Goal: Information Seeking & Learning: Learn about a topic

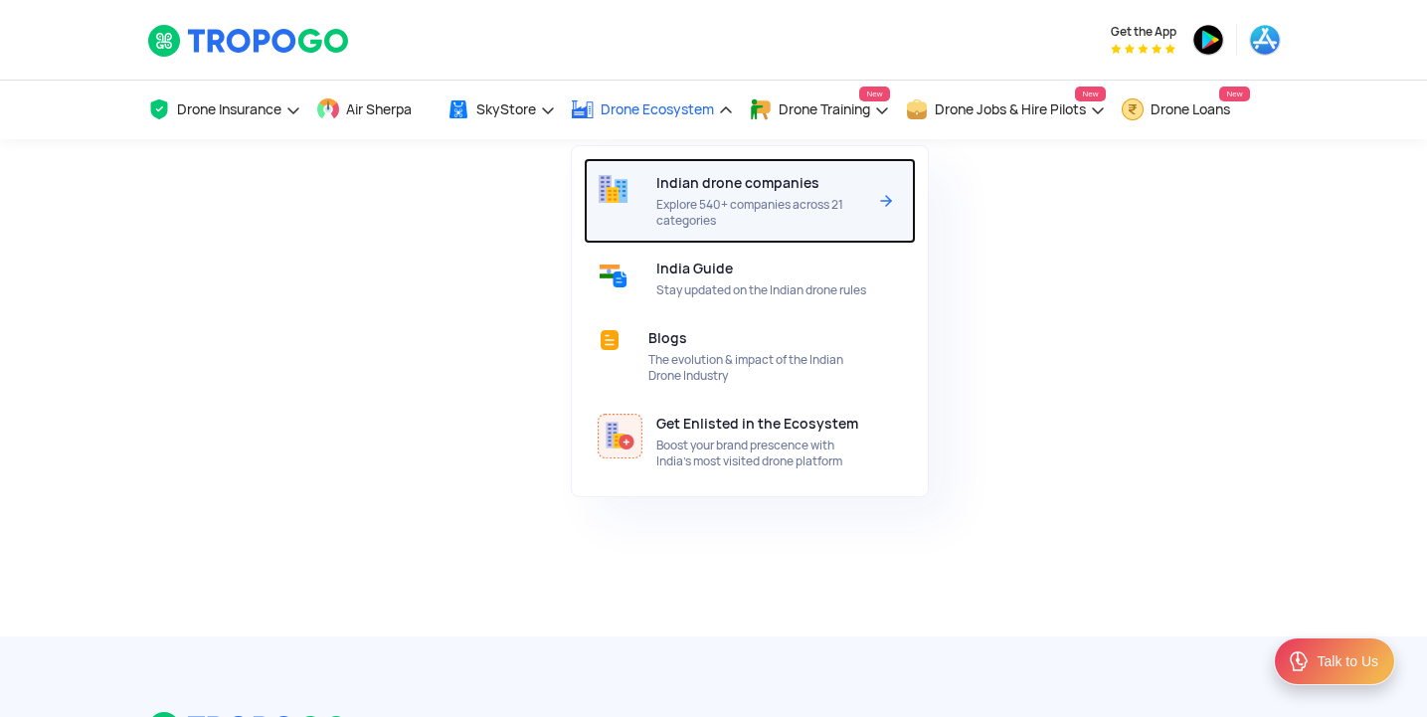
click at [666, 193] on div "Indian drone companies Explore 540+ companies across 21 categories" at bounding box center [765, 201] width 218 height 86
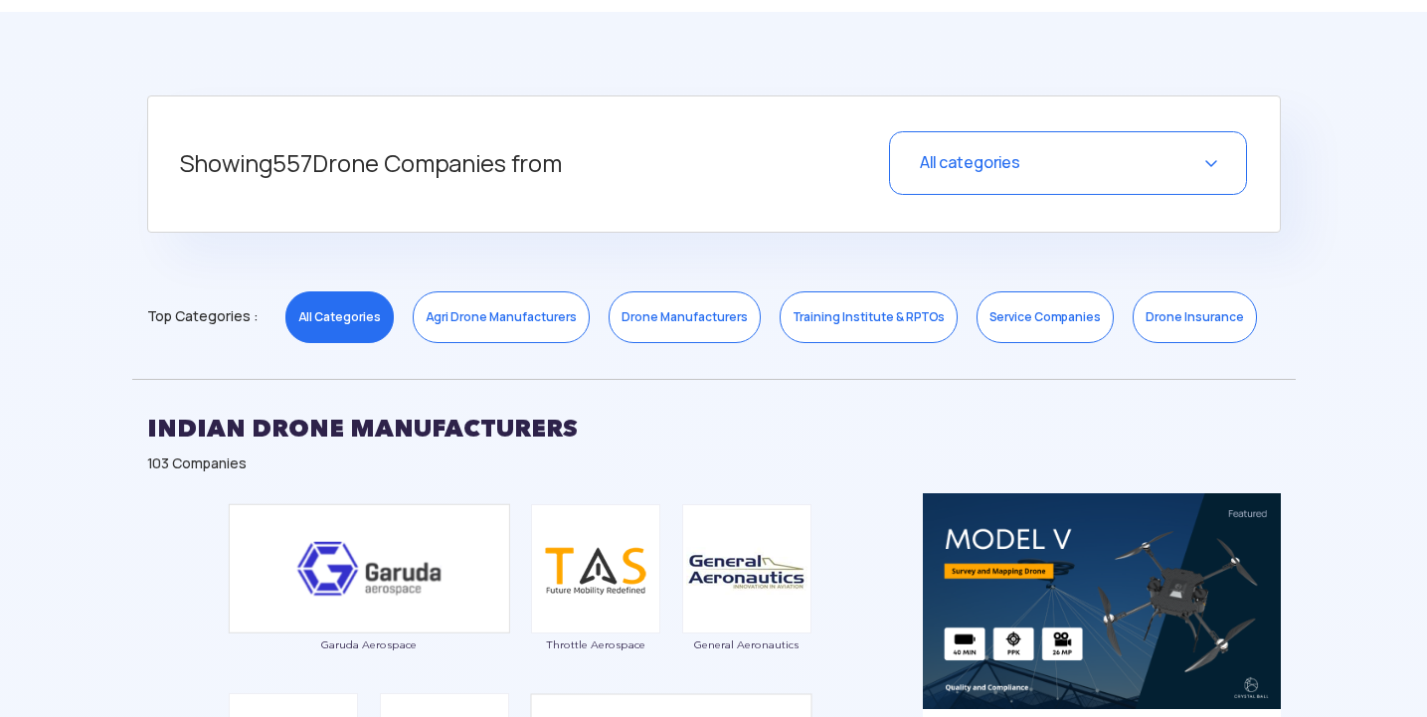
scroll to position [796, 0]
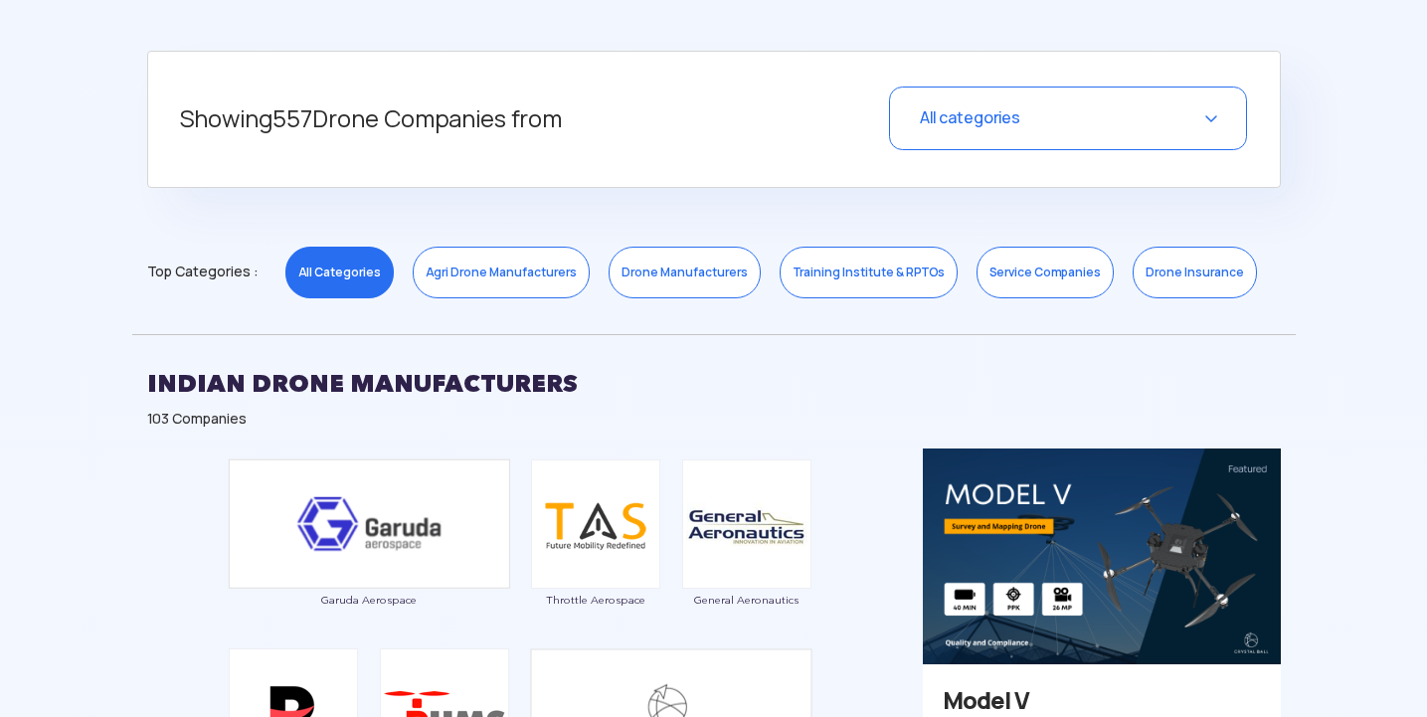
click at [653, 278] on link "Drone Manufacturers" at bounding box center [685, 273] width 152 height 52
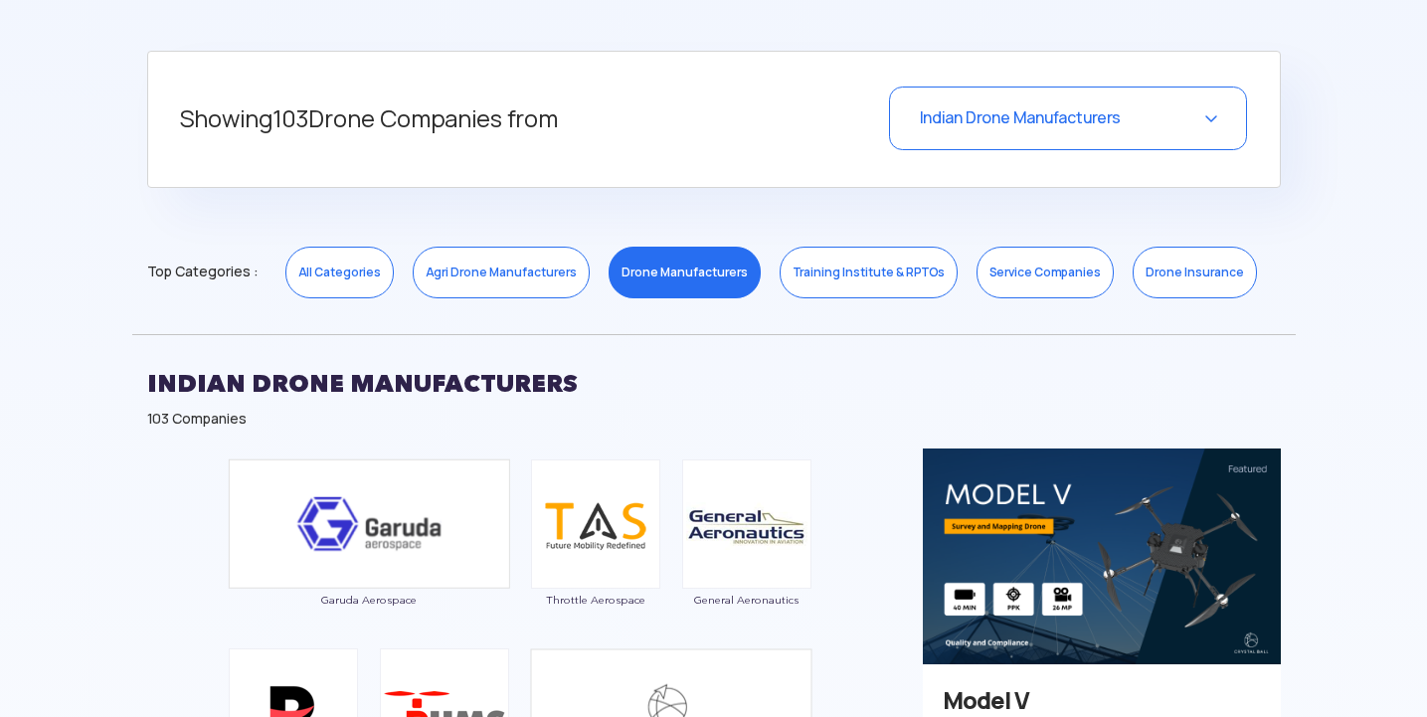
click at [841, 278] on link "Training Institute & RPTOs" at bounding box center [869, 273] width 178 height 52
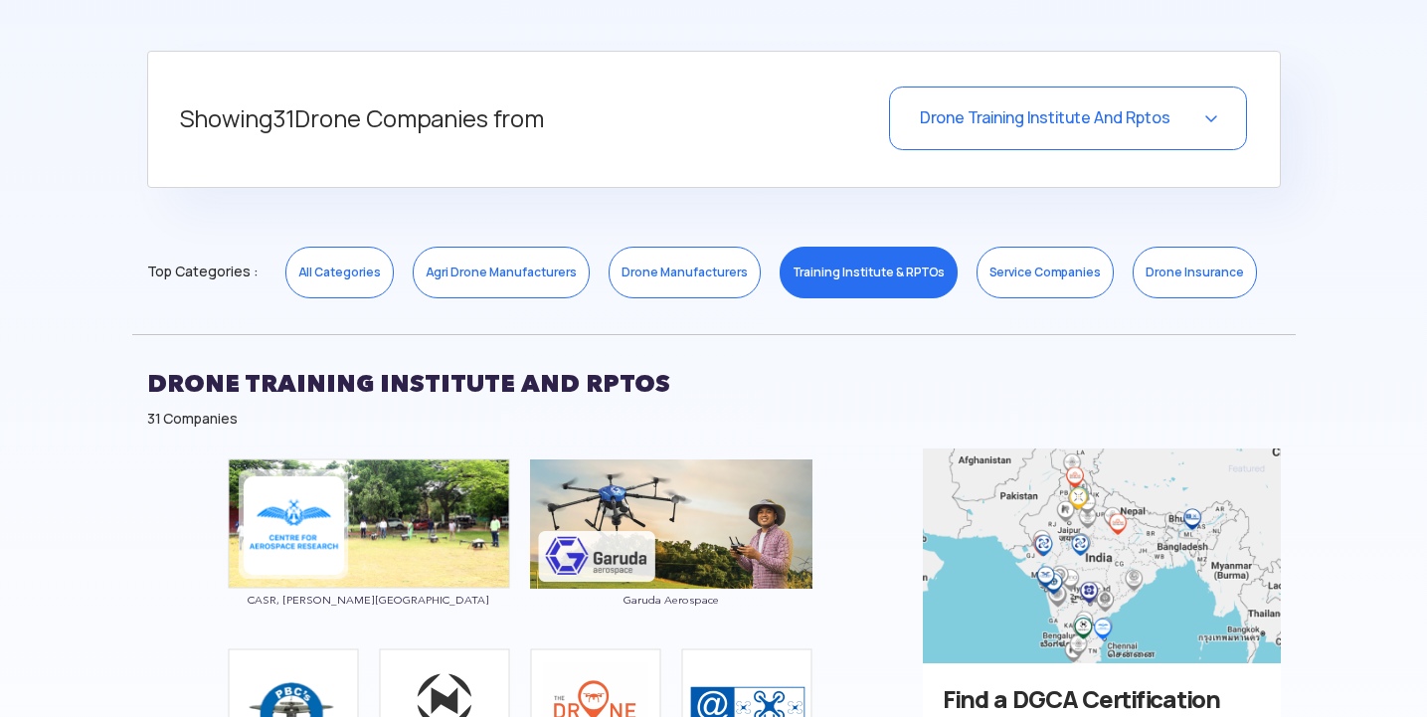
click at [1188, 270] on link "Drone Insurance" at bounding box center [1195, 273] width 124 height 52
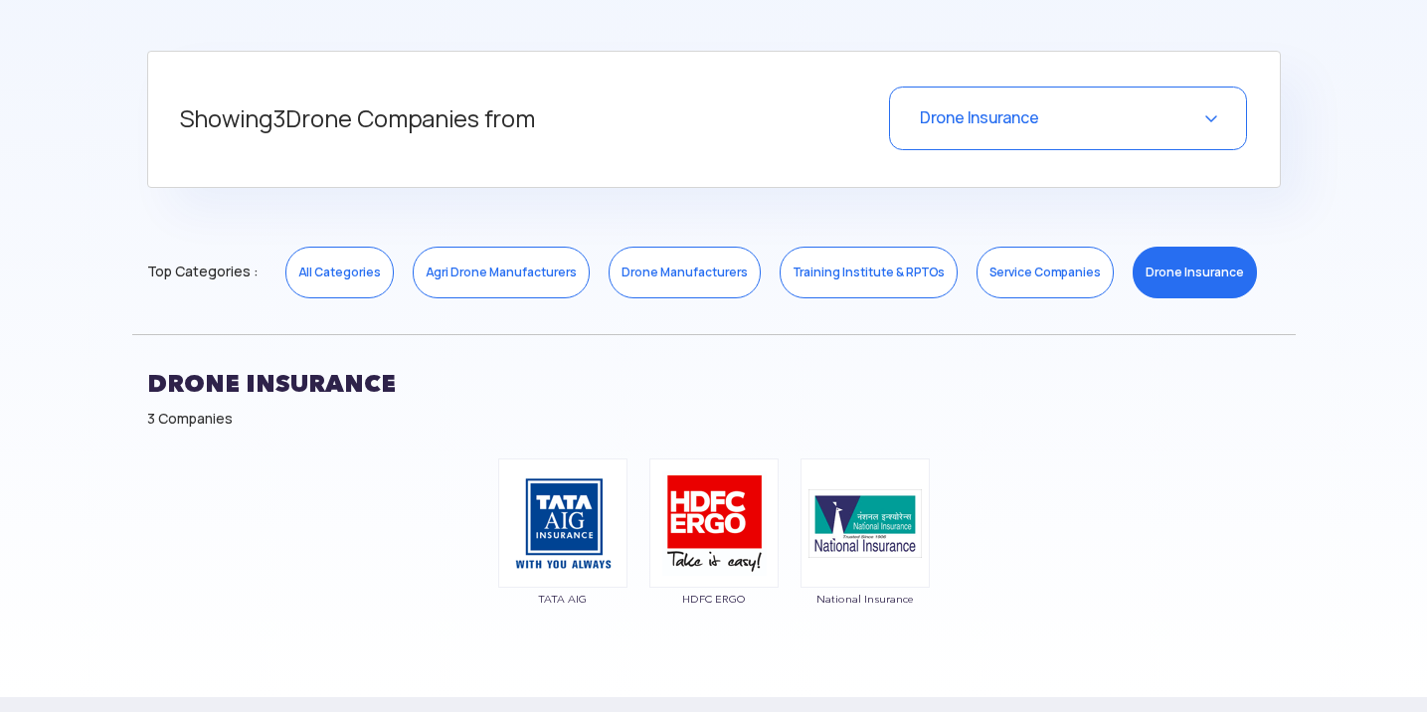
click at [1014, 270] on link "Service Companies" at bounding box center [1045, 273] width 137 height 52
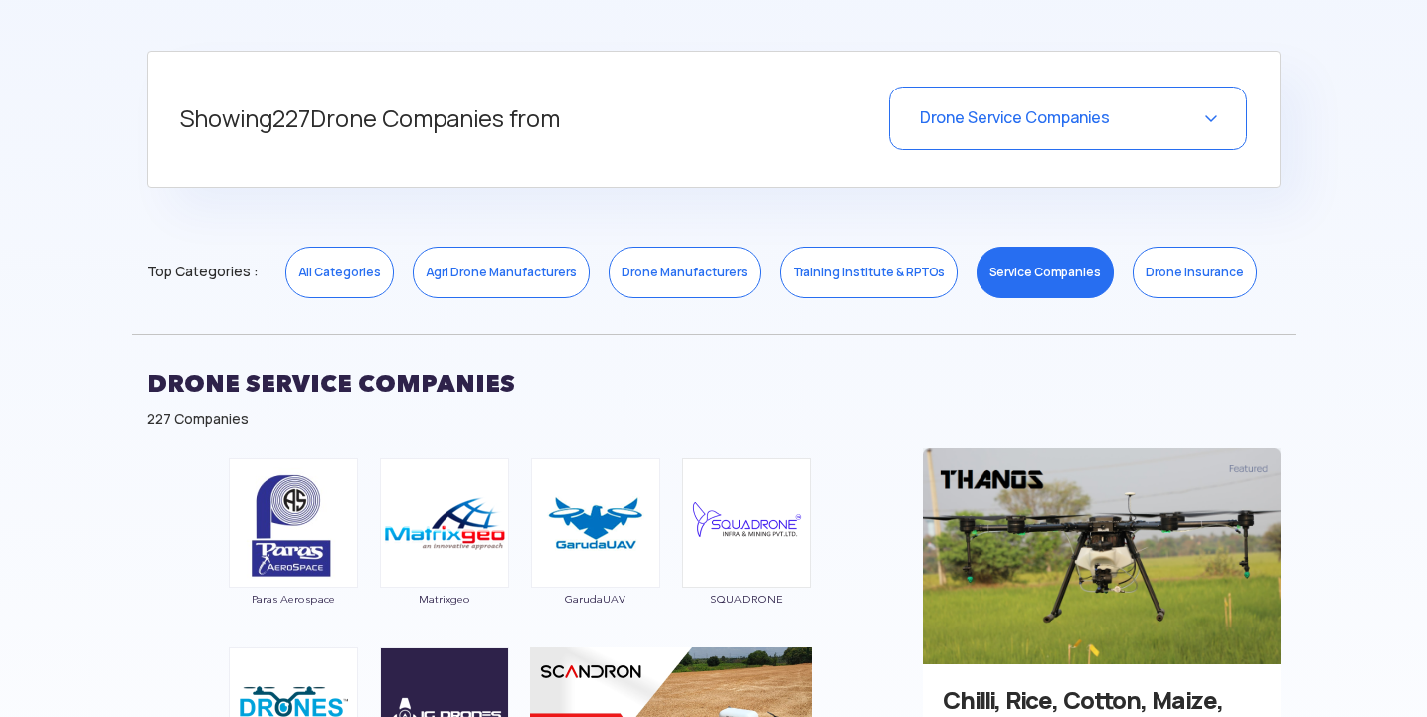
click at [817, 276] on link "Training Institute & RPTOs" at bounding box center [869, 273] width 178 height 52
